Goal: Book appointment/travel/reservation

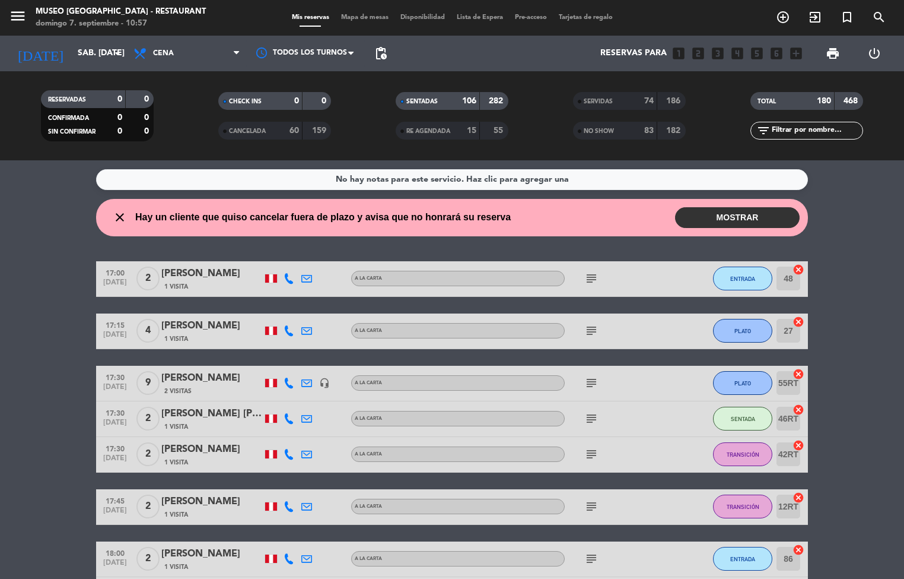
click at [376, 21] on div "Mis reservas Mapa de mesas Disponibilidad Lista de Espera Pre-acceso Tarjetas d…" at bounding box center [452, 17] width 333 height 11
click at [104, 53] on input "sáb. [DATE]" at bounding box center [128, 53] width 113 height 21
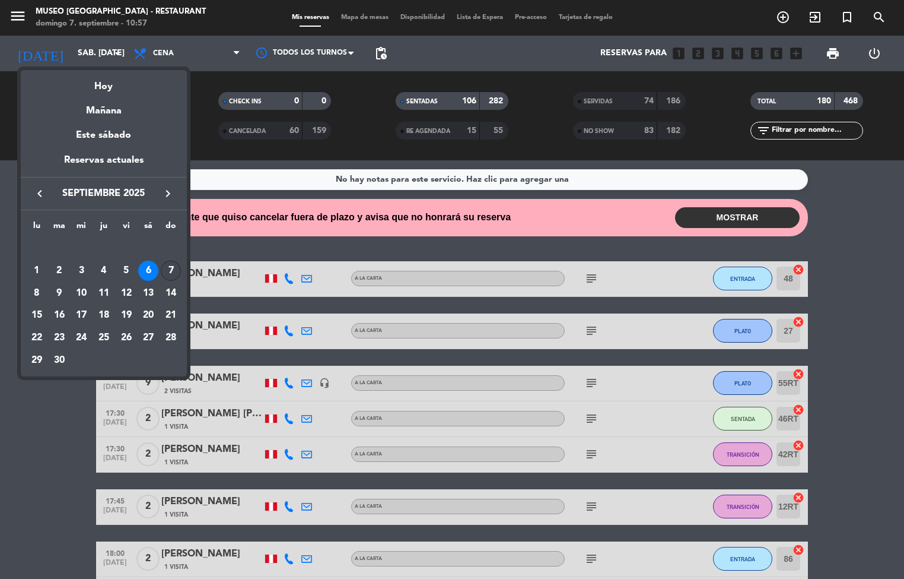
click at [169, 269] on div "7" at bounding box center [171, 270] width 20 height 20
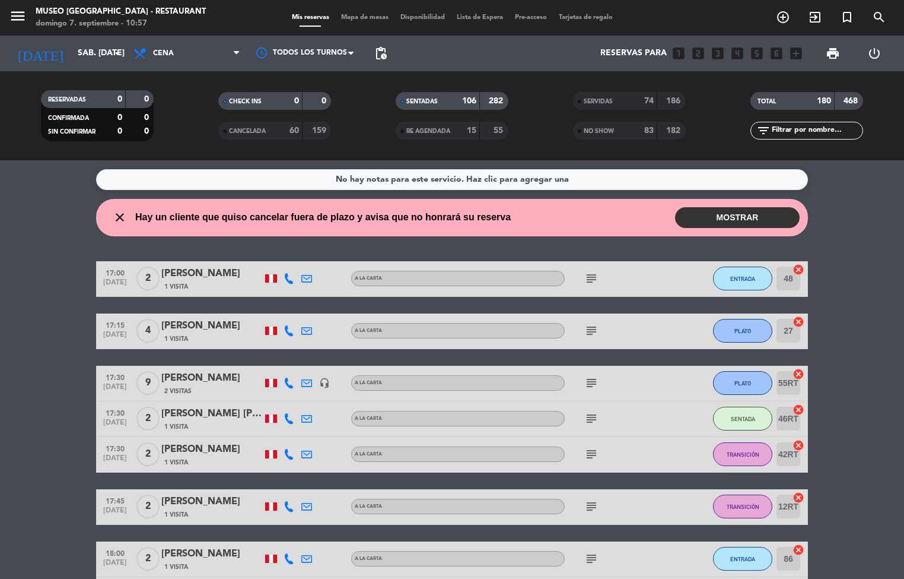
type input "dom. [DATE]"
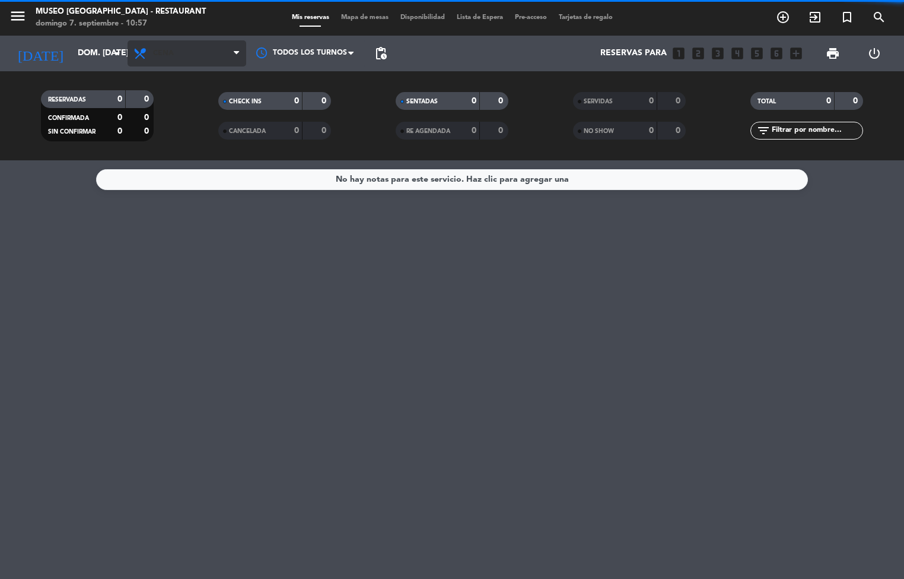
click at [164, 53] on span "Cena" at bounding box center [163, 53] width 21 height 8
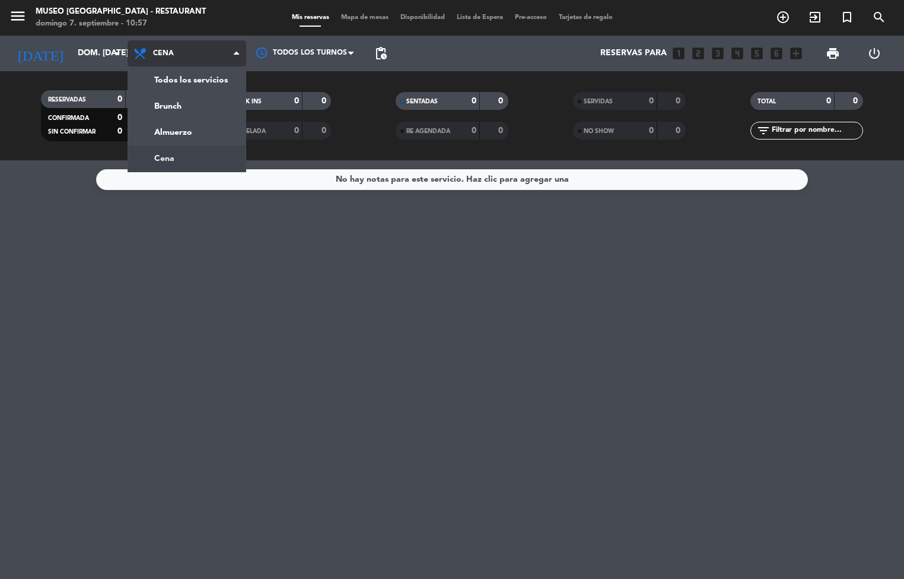
click at [183, 113] on div "menu [GEOGRAPHIC_DATA] - Restaurant [PERSON_NAME] 7. septiembre - 10:57 Mis res…" at bounding box center [452, 80] width 904 height 160
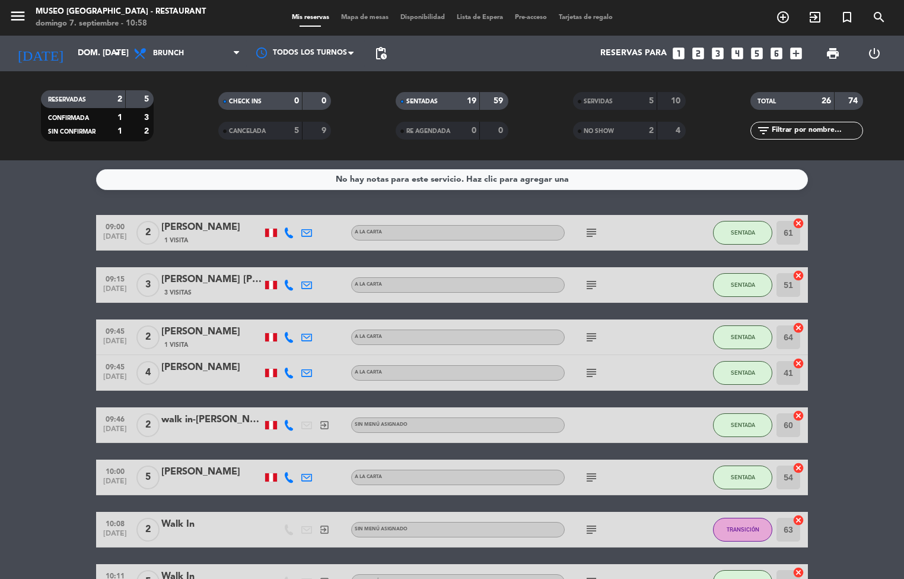
click at [374, 18] on span "Mapa de mesas" at bounding box center [364, 17] width 59 height 7
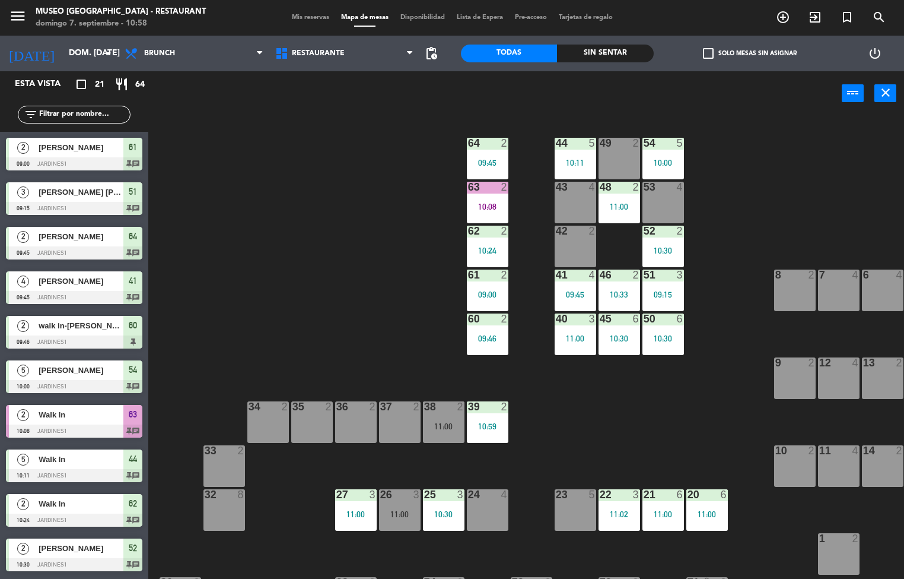
click at [684, 408] on div "44 5 10:11 49 2 54 5 10:00 64 2 09:45 48 2 11:00 53 4 63 2 10:08 43 4 62 2 10:2…" at bounding box center [530, 347] width 747 height 463
click at [697, 510] on div "11:00" at bounding box center [708, 514] width 42 height 8
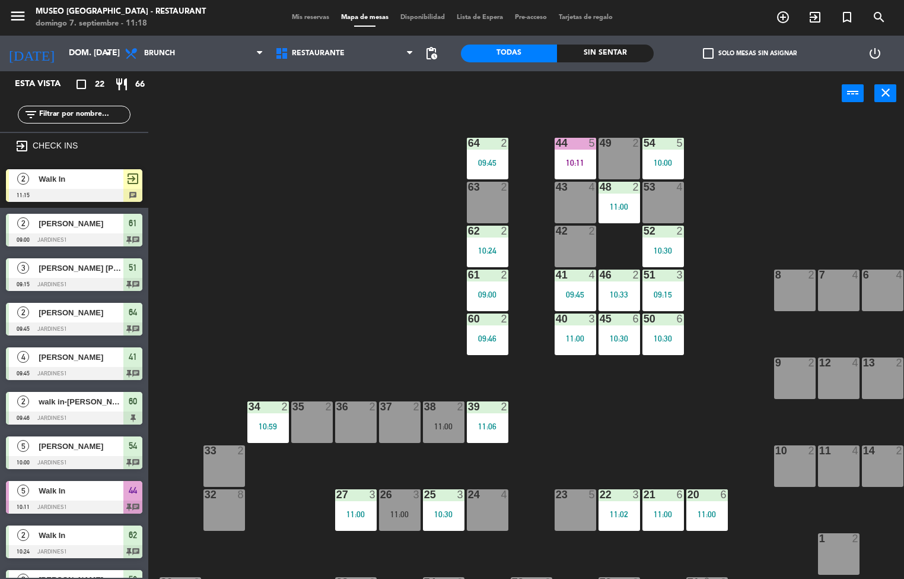
click at [625, 395] on div "44 5 10:11 49 2 54 5 10:00 64 2 09:45 48 2 11:00 53 4 63 2 43 4 62 2 10:24 42 2…" at bounding box center [530, 347] width 747 height 463
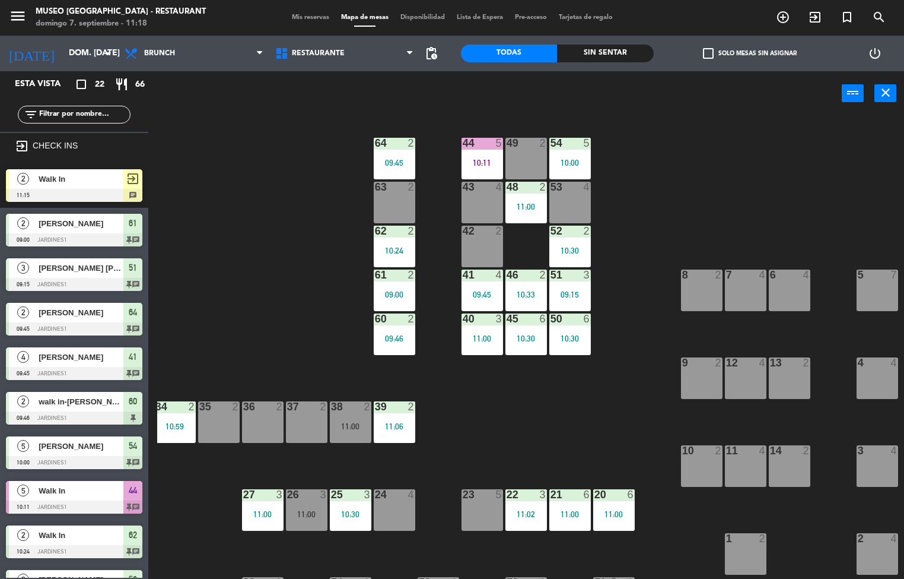
scroll to position [0, 91]
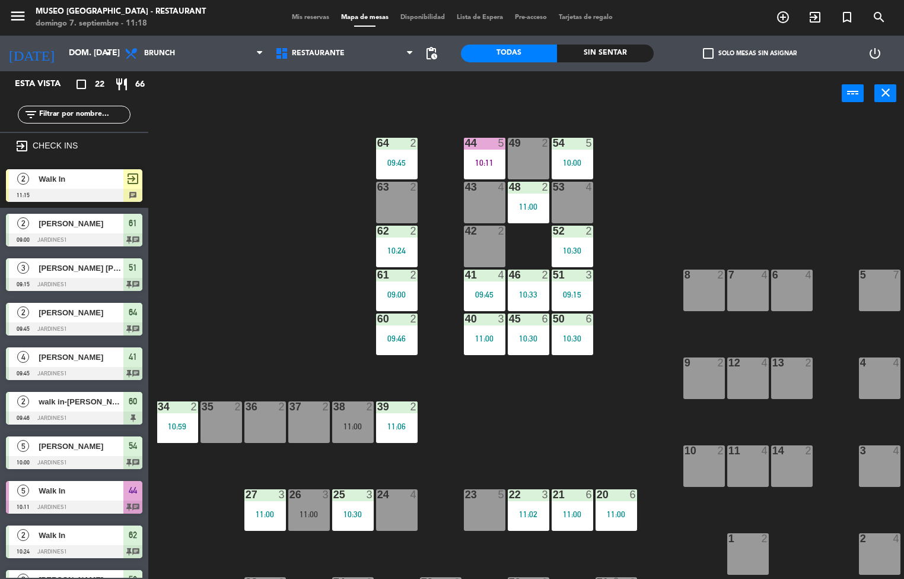
click at [600, 52] on div "Sin sentar" at bounding box center [605, 54] width 96 height 18
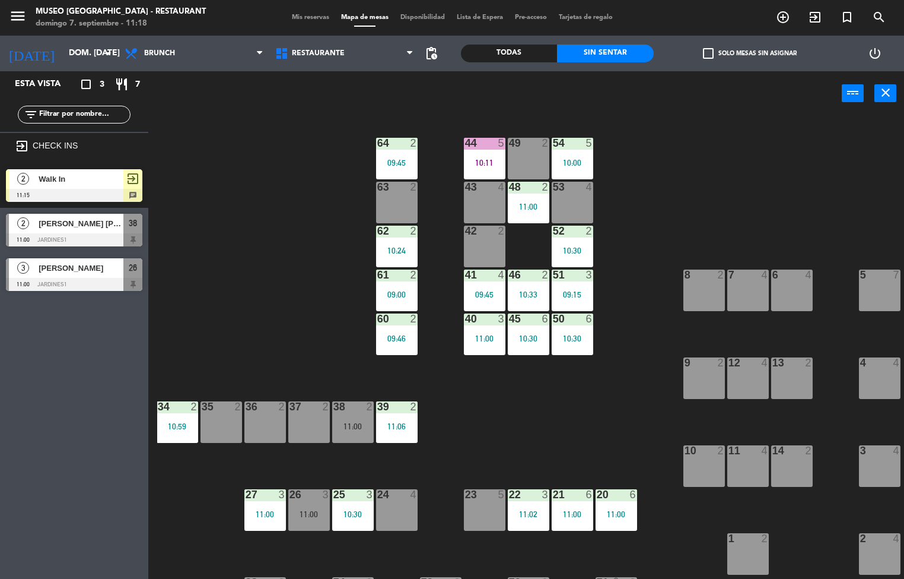
click at [317, 299] on div "44 5 10:11 49 2 54 5 10:00 64 2 09:45 48 2 11:00 53 4 63 2 43 4 62 2 10:24 42 2…" at bounding box center [530, 347] width 747 height 463
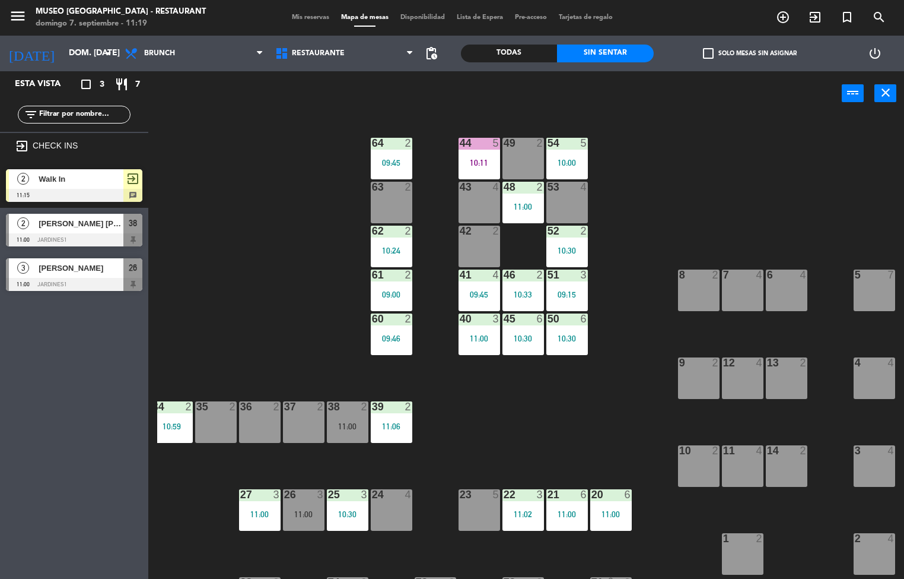
scroll to position [1, 96]
click at [493, 435] on div "44 5 10:11 49 2 54 5 10:00 64 2 09:45 48 2 11:00 53 4 63 2 43 4 62 2 10:24 42 2…" at bounding box center [530, 347] width 747 height 463
